Goal: Information Seeking & Learning: Learn about a topic

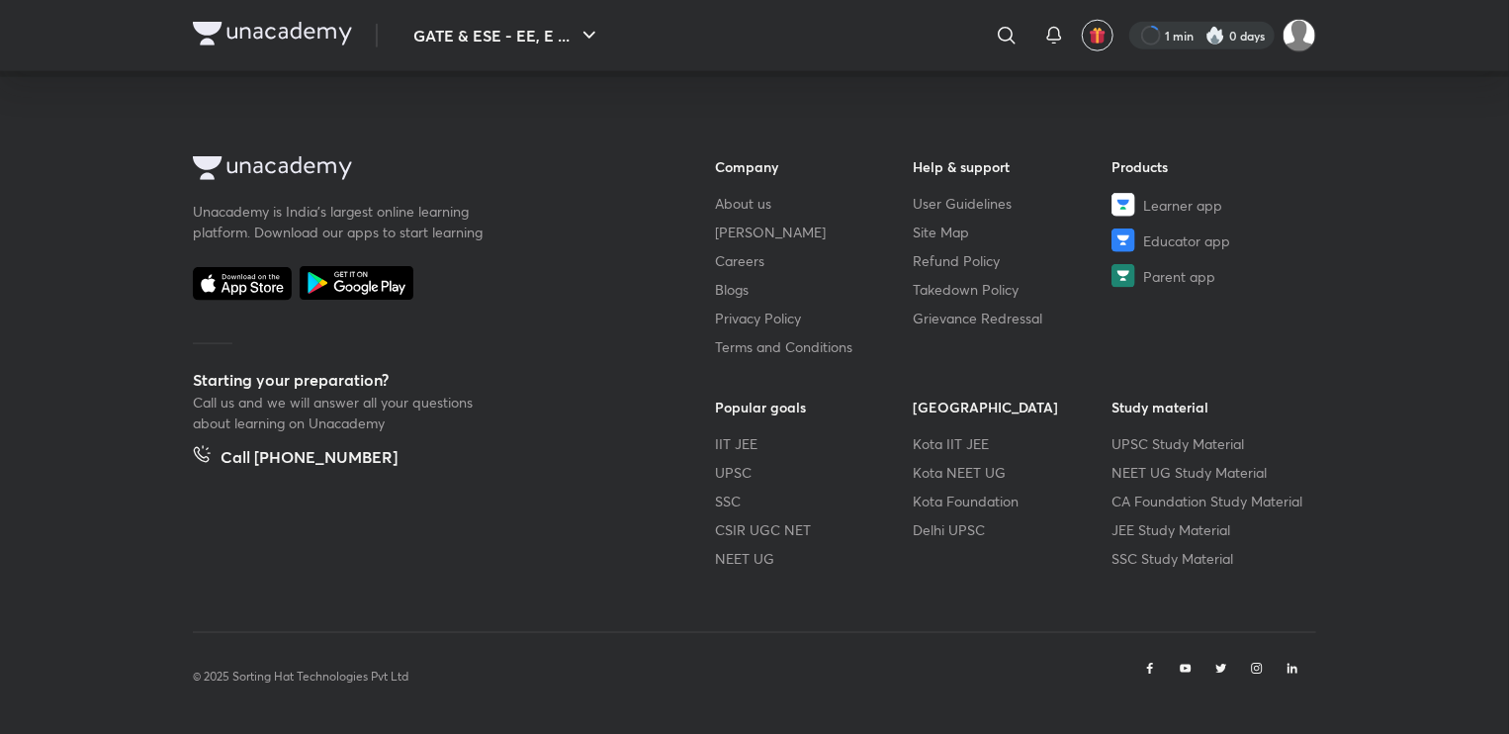
click at [1168, 39] on div at bounding box center [1201, 36] width 145 height 28
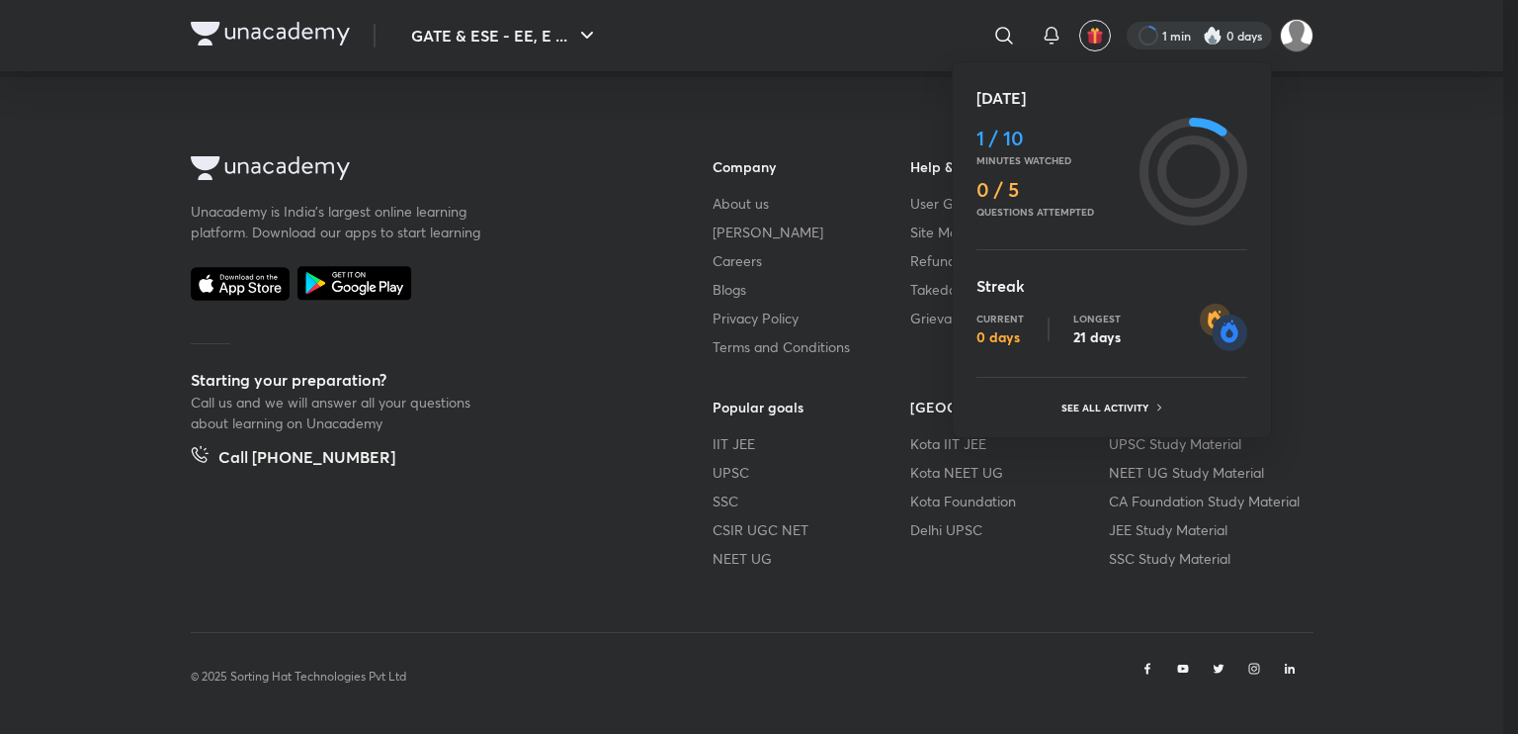
click at [542, 39] on div at bounding box center [759, 367] width 1518 height 734
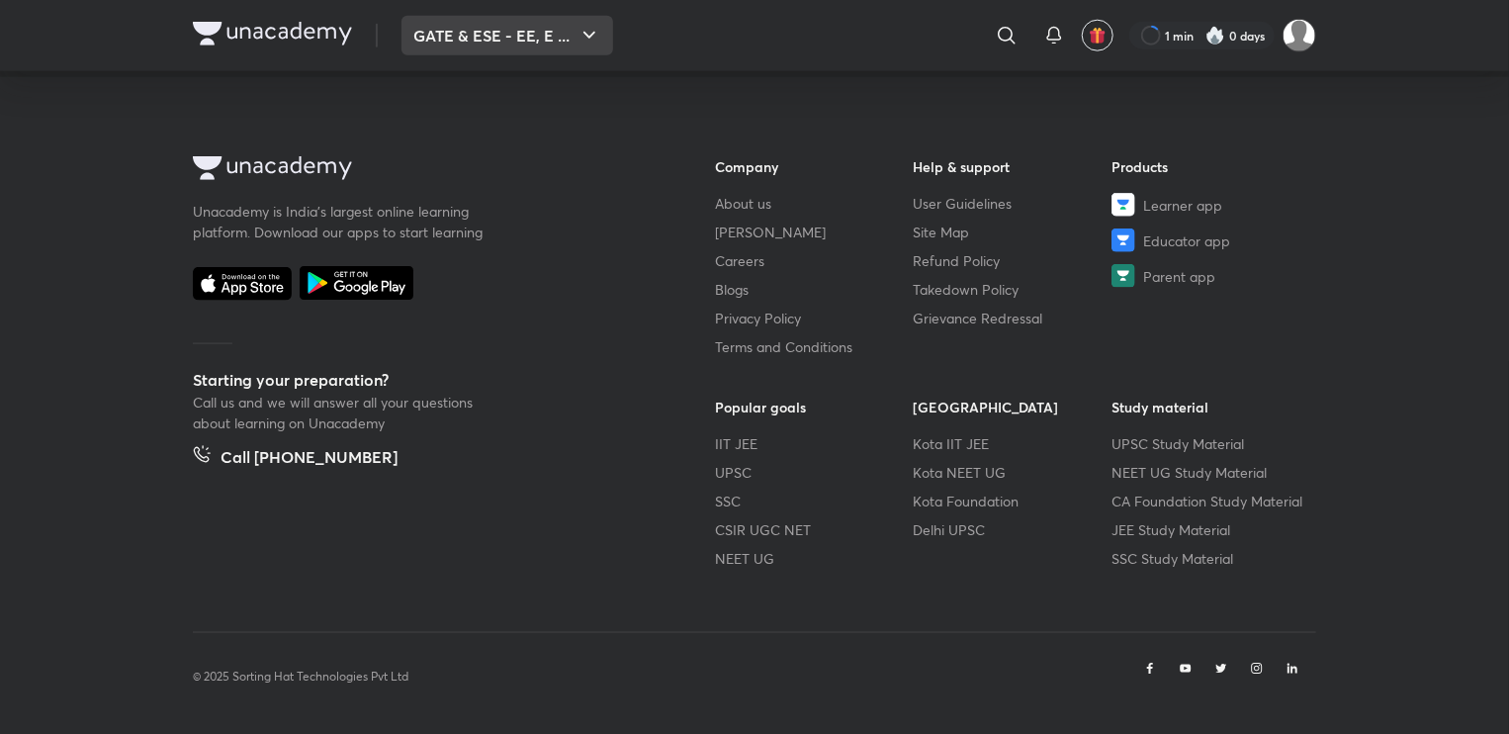
click at [548, 31] on button "GATE & ESE - EE, E ..." at bounding box center [507, 36] width 212 height 40
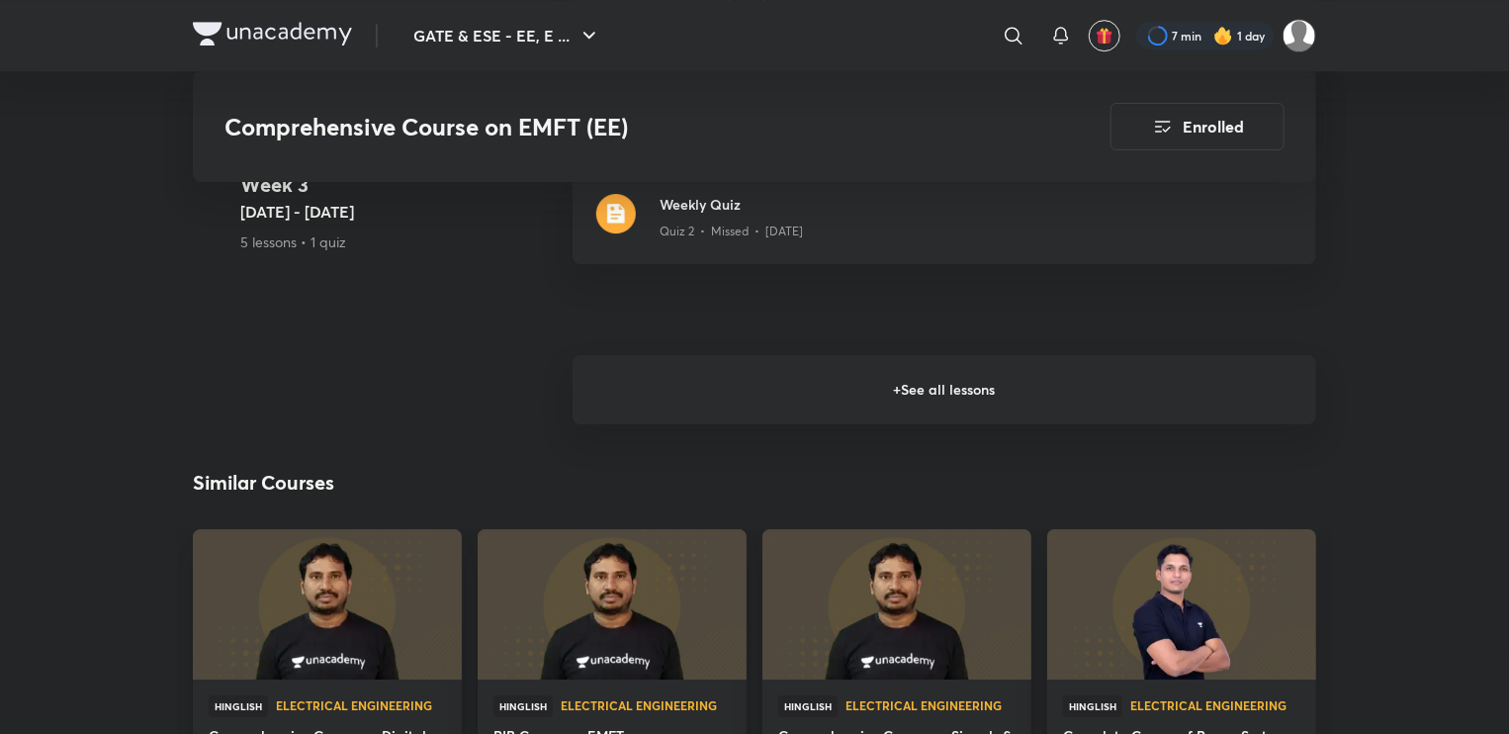
scroll to position [3163, 0]
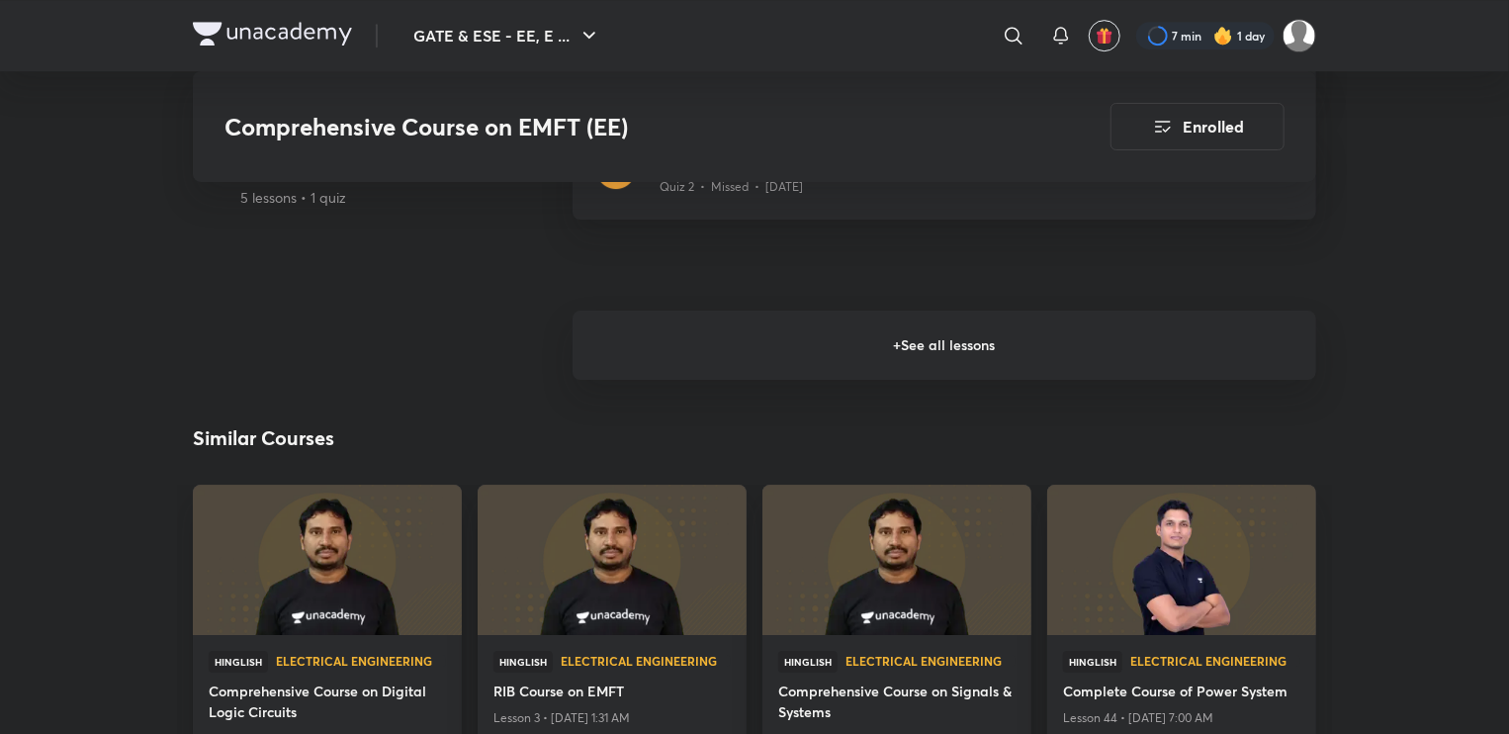
click at [871, 339] on h6 "+ See all lessons" at bounding box center [943, 344] width 743 height 69
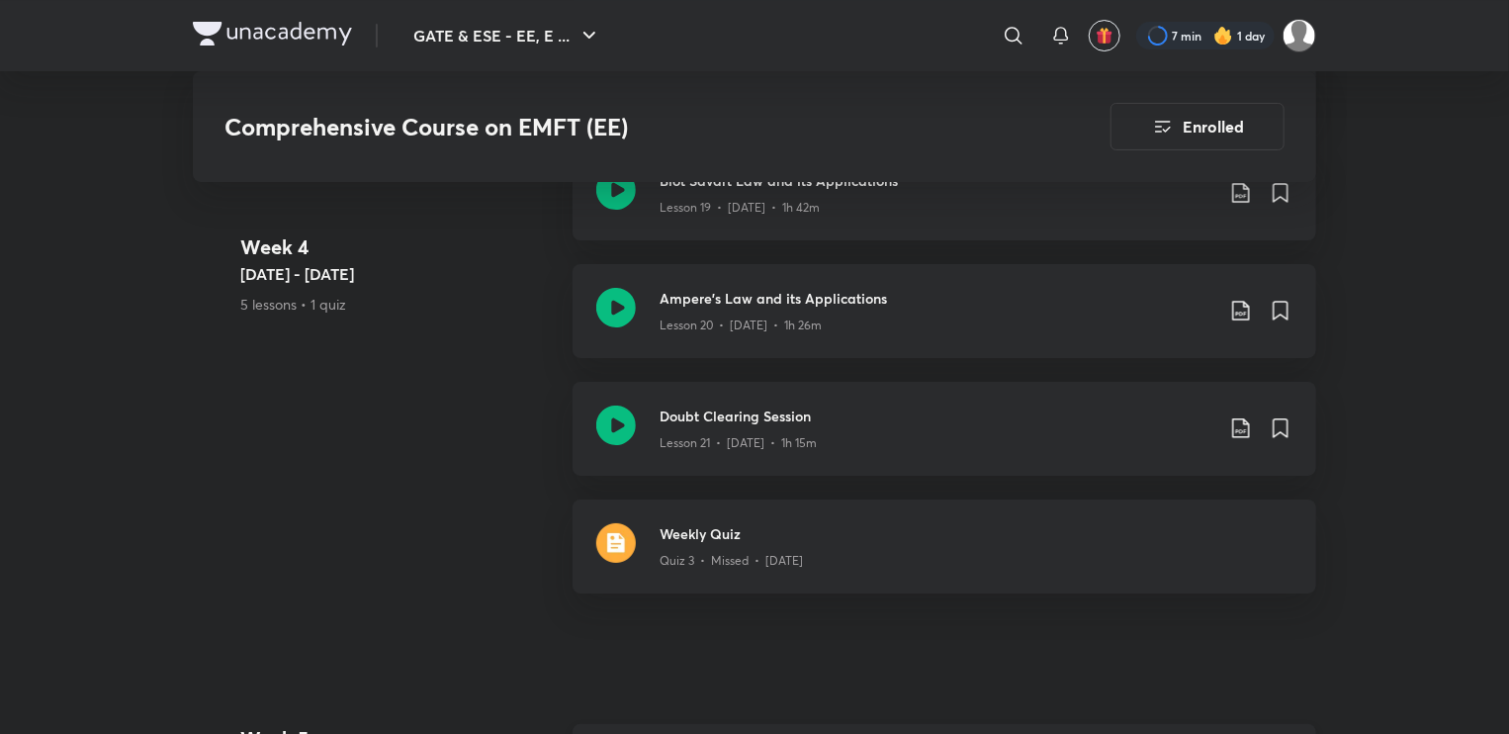
scroll to position [3559, 0]
